Goal: Task Accomplishment & Management: Use online tool/utility

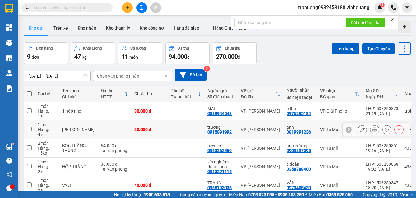
scroll to position [105, 0]
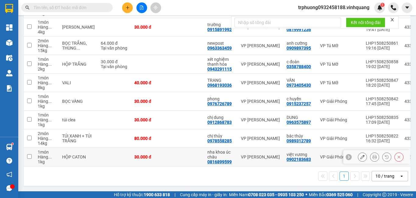
click at [29, 154] on input "checkbox" at bounding box center [29, 156] width 5 height 5
checkbox input "true"
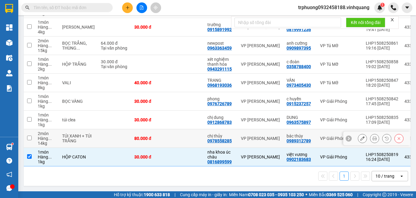
click at [30, 136] on input "checkbox" at bounding box center [29, 138] width 5 height 5
checkbox input "true"
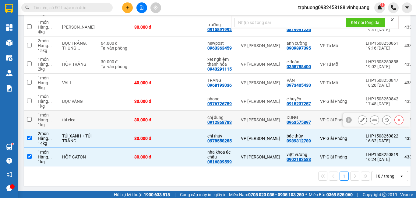
click at [28, 117] on input "checkbox" at bounding box center [29, 119] width 5 height 5
click at [29, 119] on input "checkbox" at bounding box center [29, 119] width 5 height 5
click at [29, 118] on input "checkbox" at bounding box center [29, 119] width 5 height 5
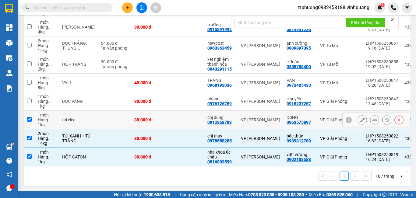
click at [29, 118] on input "checkbox" at bounding box center [29, 119] width 5 height 5
click at [29, 117] on input "checkbox" at bounding box center [29, 119] width 5 height 5
checkbox input "true"
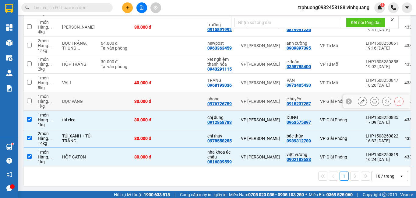
click at [30, 99] on input "checkbox" at bounding box center [29, 101] width 5 height 5
checkbox input "true"
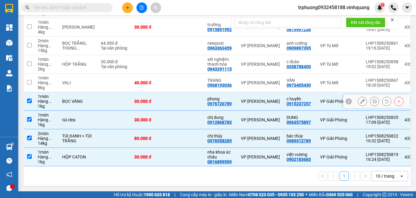
scroll to position [0, 0]
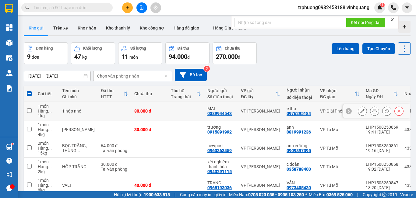
click at [30, 110] on input "checkbox" at bounding box center [29, 110] width 5 height 5
checkbox input "true"
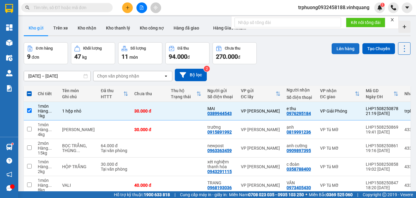
click at [337, 50] on button "Lên hàng" at bounding box center [345, 48] width 28 height 11
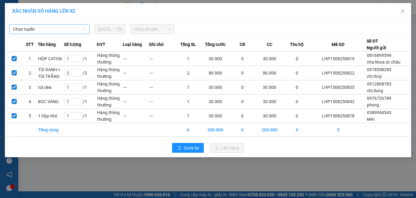
click at [52, 30] on span "Chọn tuyến" at bounding box center [49, 29] width 73 height 9
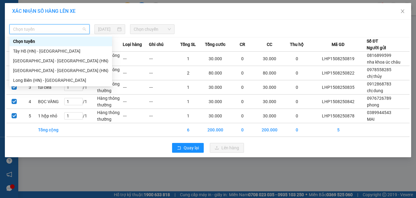
click at [52, 30] on span "Chọn tuyến" at bounding box center [49, 29] width 73 height 9
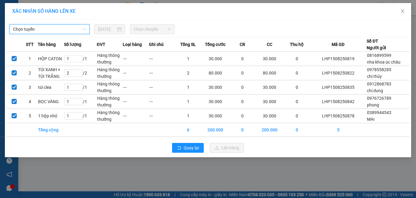
click at [47, 23] on div "Chọn tuyến Chọn tuyến [DATE] Chọn chuyến" at bounding box center [207, 27] width 403 height 13
click at [47, 23] on div "Chọn tuyến [DATE] Chọn chuyến" at bounding box center [207, 27] width 403 height 13
click at [49, 29] on span "Chọn tuyến" at bounding box center [49, 29] width 73 height 9
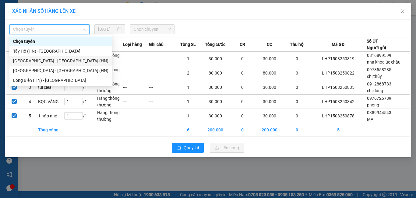
click at [49, 60] on div "[GEOGRAPHIC_DATA] - [GEOGRAPHIC_DATA] (HN)" at bounding box center [60, 60] width 95 height 7
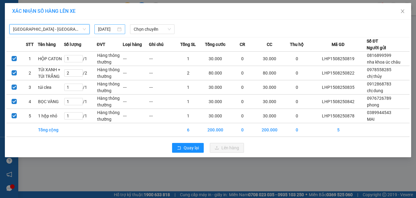
click at [100, 28] on input "[DATE]" at bounding box center [107, 29] width 18 height 7
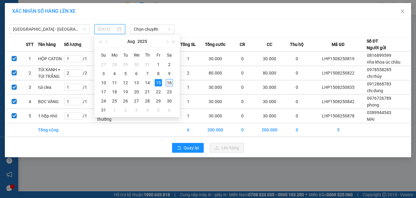
click at [171, 79] on div "16" at bounding box center [168, 82] width 7 height 7
type input "[DATE]"
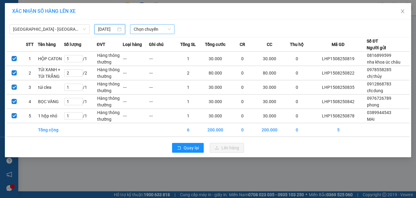
click at [155, 29] on span "Chọn chuyến" at bounding box center [152, 29] width 37 height 9
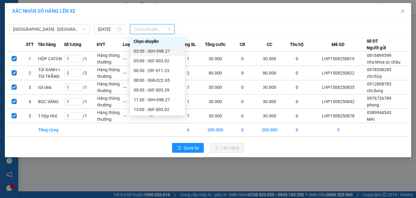
click at [161, 50] on div "03:30 - 36H-098.27" at bounding box center [157, 51] width 47 height 7
click at [161, 48] on span "Ghi chú" at bounding box center [156, 44] width 15 height 7
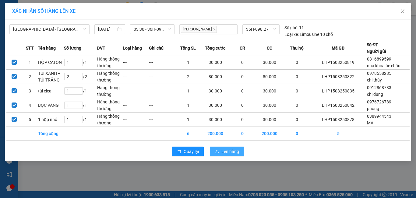
click at [223, 150] on span "Lên hàng" at bounding box center [230, 151] width 18 height 7
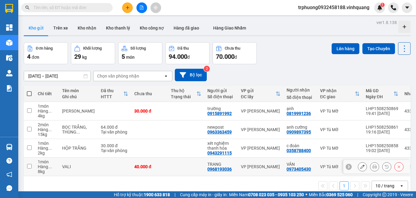
click at [28, 167] on input "checkbox" at bounding box center [29, 166] width 5 height 5
checkbox input "true"
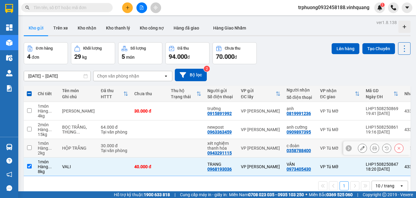
click at [30, 148] on input "checkbox" at bounding box center [29, 147] width 5 height 5
checkbox input "true"
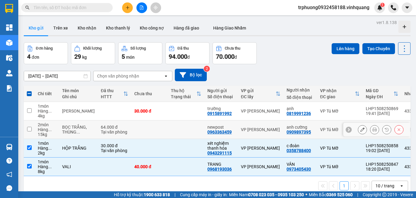
click at [28, 129] on input "checkbox" at bounding box center [29, 129] width 5 height 5
checkbox input "true"
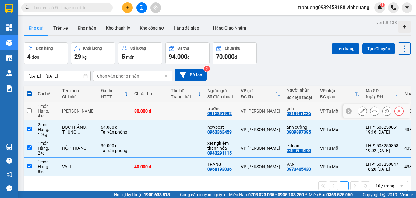
click at [30, 110] on input "checkbox" at bounding box center [29, 110] width 5 height 5
checkbox input "true"
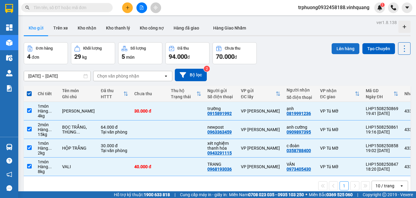
click at [331, 49] on button "Lên hàng" at bounding box center [345, 48] width 28 height 11
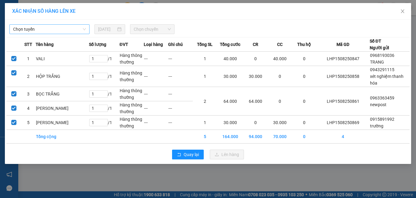
click at [48, 29] on span "Chọn tuyến" at bounding box center [49, 29] width 73 height 9
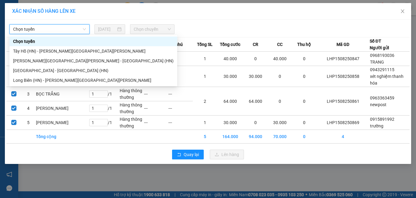
click at [48, 29] on span "Chọn tuyến" at bounding box center [49, 29] width 73 height 9
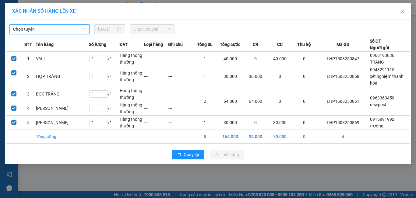
click at [48, 30] on span "Chọn tuyến" at bounding box center [49, 29] width 73 height 9
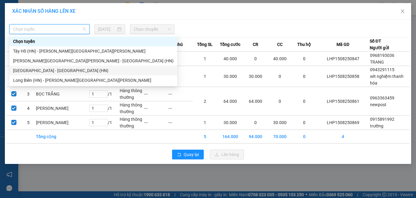
click at [52, 70] on div "[GEOGRAPHIC_DATA] - [GEOGRAPHIC_DATA] (HN)" at bounding box center [93, 70] width 160 height 7
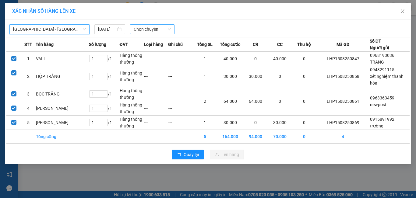
click at [152, 29] on span "Chọn chuyến" at bounding box center [152, 29] width 37 height 9
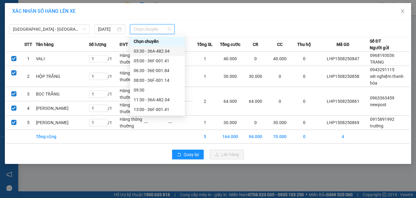
click at [154, 50] on div "03:30 - 36A-482.04" at bounding box center [157, 51] width 47 height 7
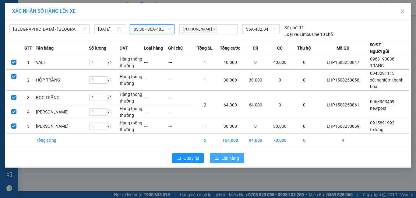
click at [219, 157] on button "Lên hàng" at bounding box center [227, 158] width 34 height 10
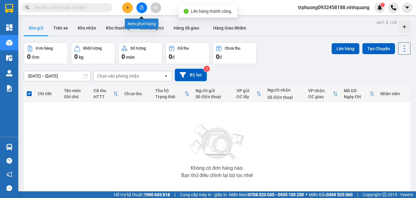
click at [138, 10] on button at bounding box center [141, 7] width 11 height 11
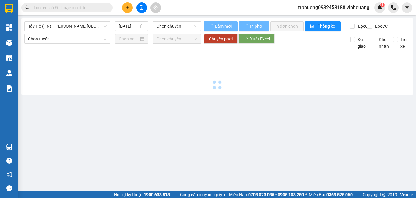
type input "[DATE]"
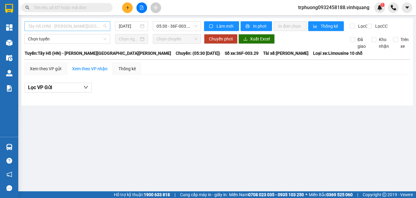
click at [65, 30] on span "Tây Hồ (HN) - [GEOGRAPHIC_DATA]" at bounding box center [67, 26] width 78 height 9
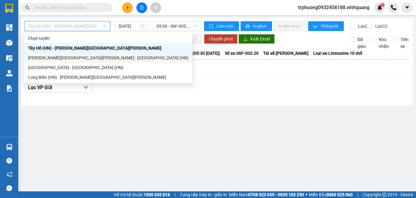
click at [68, 59] on div "[GEOGRAPHIC_DATA] - [GEOGRAPHIC_DATA] (HN)" at bounding box center [108, 57] width 160 height 7
type input "[DATE]"
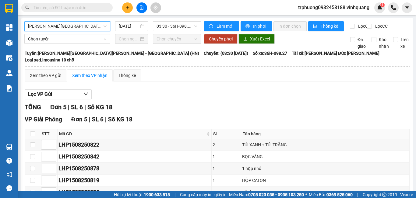
click at [69, 27] on span "[GEOGRAPHIC_DATA] - [GEOGRAPHIC_DATA] (HN)" at bounding box center [67, 26] width 78 height 9
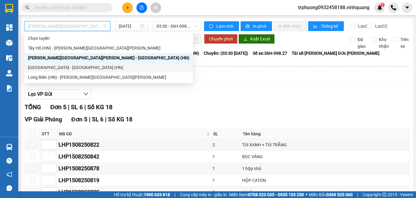
click at [70, 67] on div "[GEOGRAPHIC_DATA] - [GEOGRAPHIC_DATA] (HN)" at bounding box center [108, 67] width 161 height 7
type input "[DATE]"
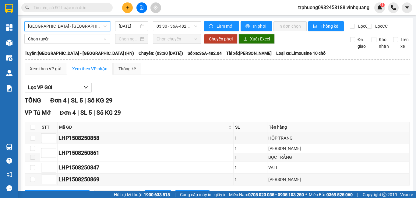
scroll to position [31, 0]
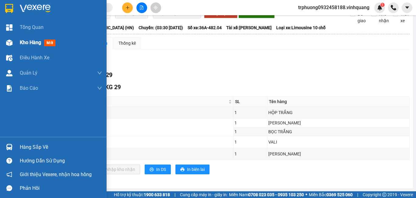
click at [21, 43] on span "Kho hàng" at bounding box center [30, 43] width 21 height 6
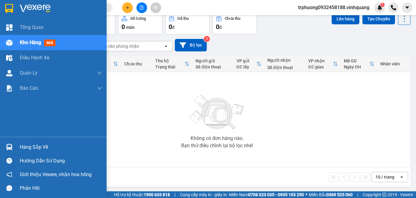
scroll to position [31, 0]
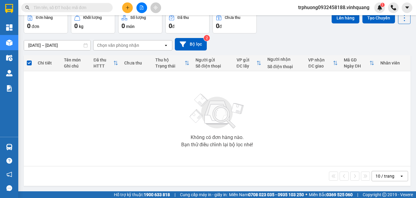
click at [139, 8] on icon "file-add" at bounding box center [141, 7] width 4 height 4
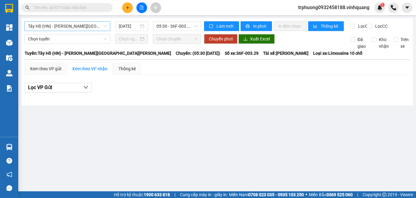
click at [79, 27] on span "Tây Hồ (HN) - [GEOGRAPHIC_DATA]" at bounding box center [67, 26] width 78 height 9
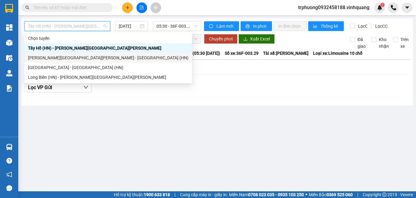
click at [72, 58] on div "[GEOGRAPHIC_DATA] - [GEOGRAPHIC_DATA] (HN)" at bounding box center [108, 57] width 160 height 7
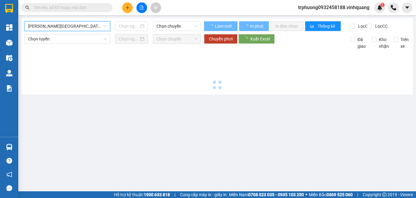
type input "[DATE]"
